Goal: Information Seeking & Learning: Learn about a topic

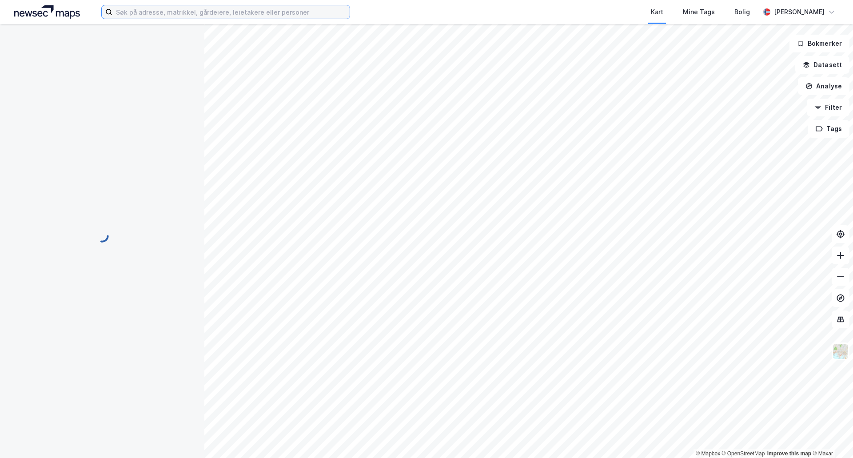
click at [281, 10] on input at bounding box center [230, 11] width 237 height 13
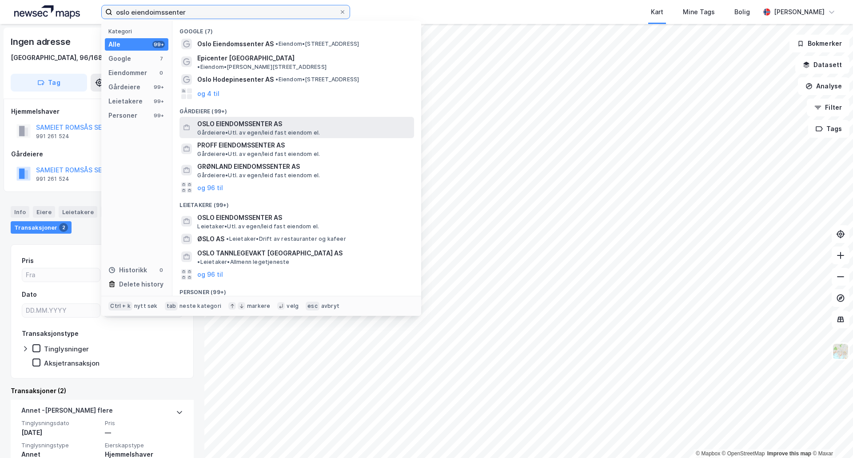
type input "oslo eiendoimssenter"
click at [256, 129] on span "Gårdeiere • Utl. av egen/leid fast eiendom el." at bounding box center [258, 132] width 123 height 7
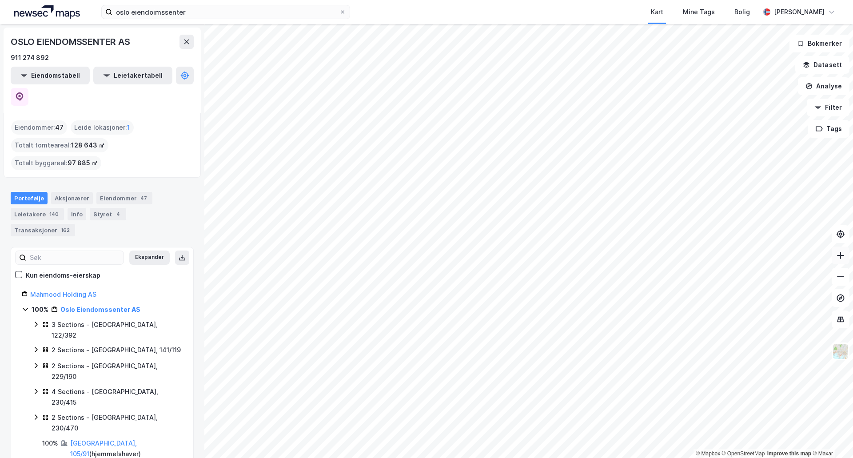
click at [840, 257] on icon at bounding box center [840, 255] width 1 height 7
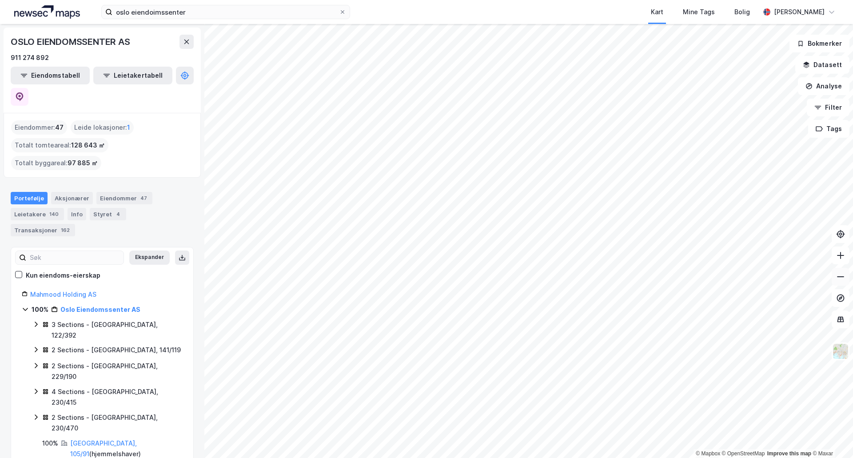
click at [844, 284] on button at bounding box center [840, 277] width 18 height 18
drag, startPoint x: 69, startPoint y: 77, endPoint x: 30, endPoint y: 75, distance: 38.7
click at [30, 75] on button "Eiendomstabell" at bounding box center [50, 76] width 79 height 18
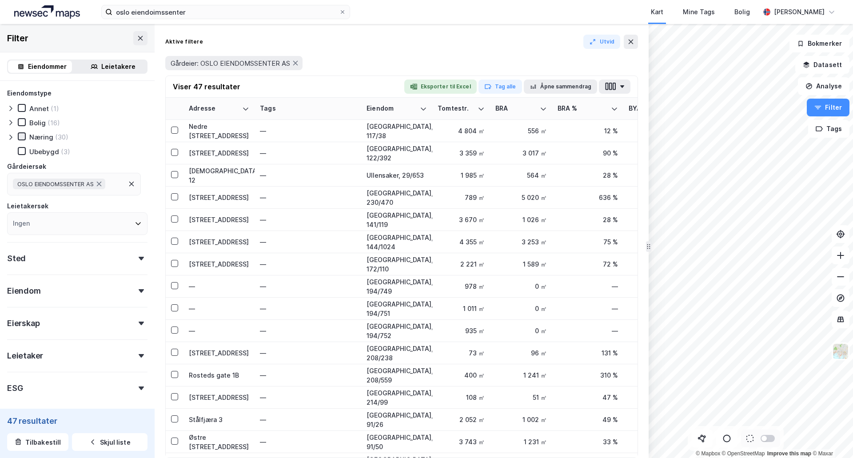
click at [20, 138] on icon at bounding box center [22, 136] width 6 height 6
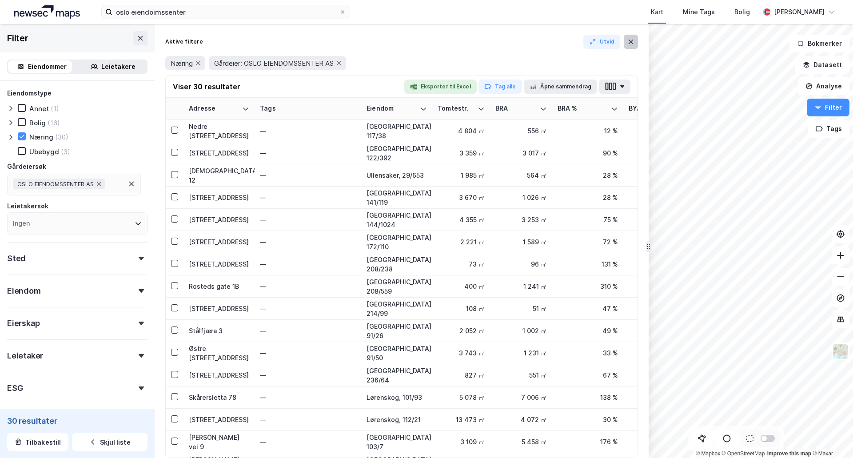
click at [635, 42] on button at bounding box center [630, 42] width 14 height 14
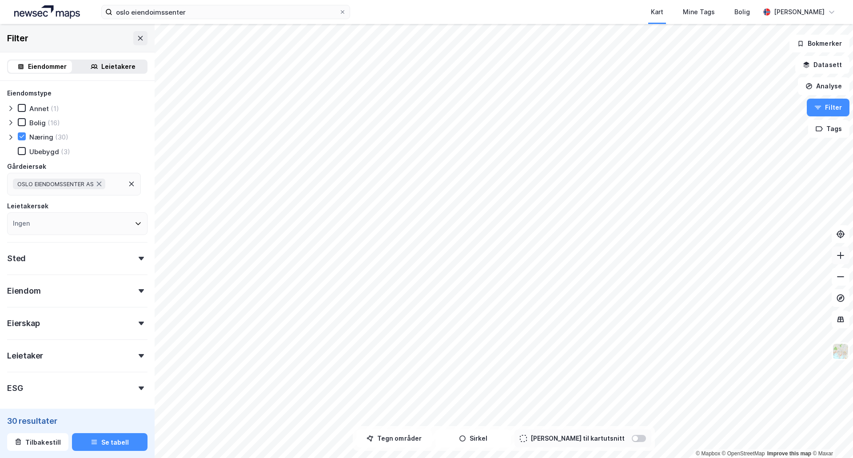
click at [840, 259] on icon at bounding box center [840, 255] width 9 height 9
click at [839, 259] on icon at bounding box center [840, 255] width 9 height 9
click at [837, 252] on icon at bounding box center [840, 255] width 9 height 9
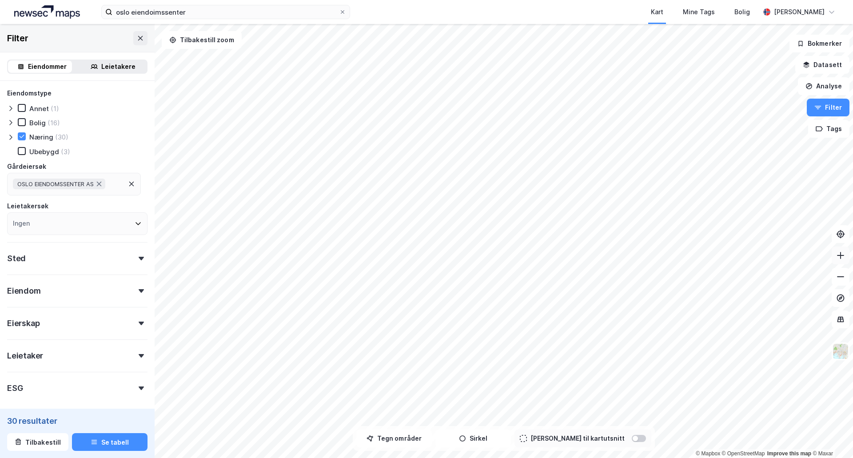
click at [837, 252] on icon at bounding box center [840, 255] width 9 height 9
click at [841, 283] on button at bounding box center [840, 277] width 18 height 18
click at [845, 274] on button at bounding box center [840, 277] width 18 height 18
